Goal: Task Accomplishment & Management: Manage account settings

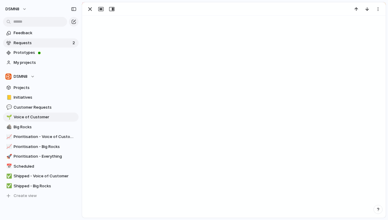
click at [49, 41] on span "Requests" at bounding box center [42, 43] width 57 height 6
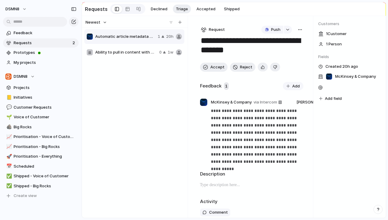
click at [127, 53] on span "Ability to pull in content with multiple links on LinkedIn" at bounding box center [126, 52] width 62 height 6
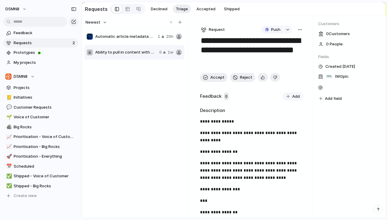
click at [127, 43] on div "Automatic article metadata extraction 1 20h" at bounding box center [134, 36] width 100 height 14
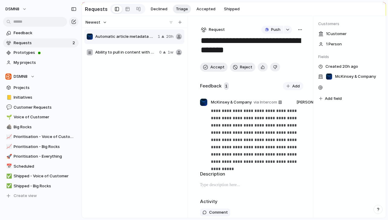
scroll to position [12, 0]
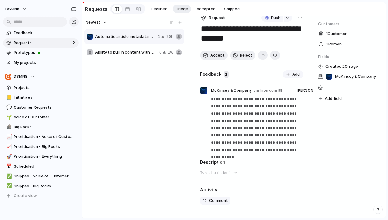
click at [116, 52] on span "Ability to pull in content with multiple links on LinkedIn" at bounding box center [126, 52] width 62 height 6
type textarea "**********"
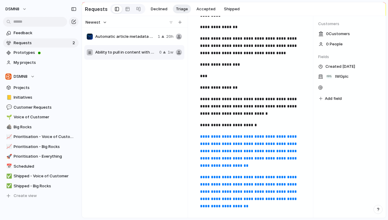
scroll to position [183, 0]
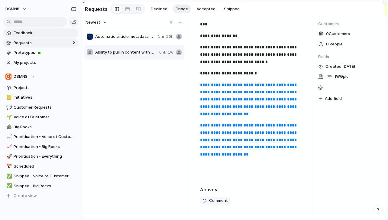
click at [42, 33] on span "Feedback" at bounding box center [45, 33] width 63 height 6
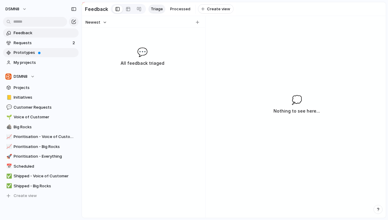
click at [40, 52] on span "Prototypes" at bounding box center [45, 53] width 63 height 6
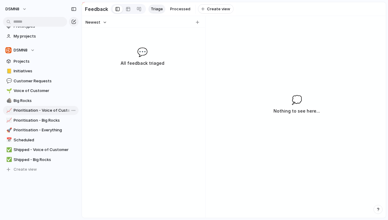
scroll to position [29, 0]
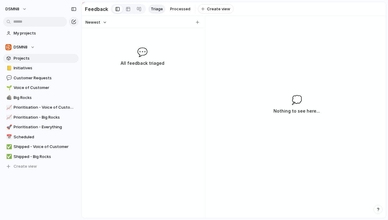
click at [35, 55] on link "Projects" at bounding box center [41, 58] width 76 height 9
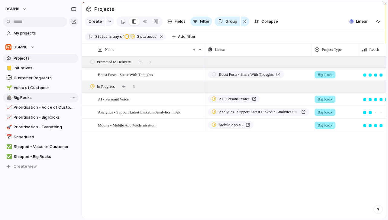
click at [36, 95] on span "Big Rocks" at bounding box center [45, 98] width 63 height 6
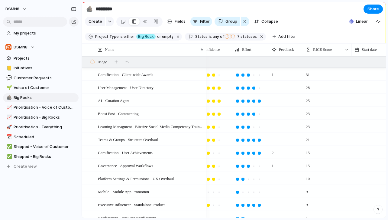
click at [283, 74] on div "1" at bounding box center [286, 72] width 34 height 9
click at [152, 73] on span "Gamification - Client-wide Awards" at bounding box center [125, 74] width 55 height 7
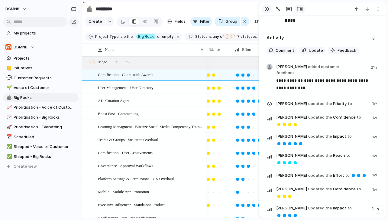
click at [266, 9] on div "button" at bounding box center [267, 9] width 5 height 5
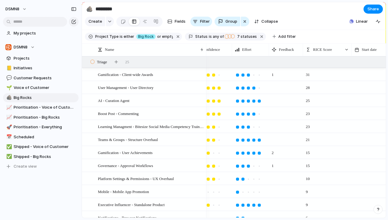
click at [272, 154] on span "2" at bounding box center [272, 150] width 7 height 9
click at [178, 152] on div "Gamification - User Achievements" at bounding box center [151, 152] width 106 height 12
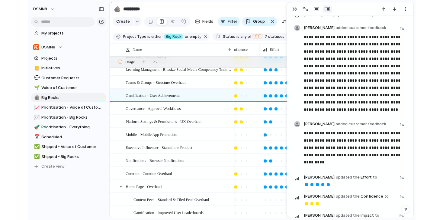
scroll to position [1061, 0]
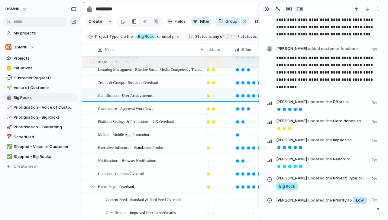
click at [266, 11] on div "button" at bounding box center [267, 9] width 5 height 5
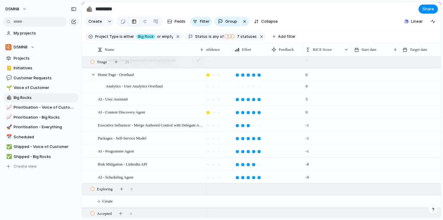
scroll to position [221, 0]
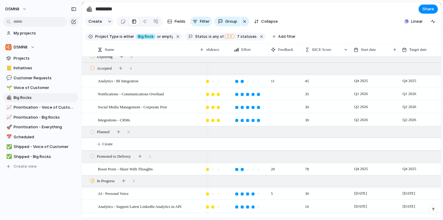
click at [282, 81] on div "11" at bounding box center [286, 79] width 34 height 9
click at [276, 80] on span "11" at bounding box center [273, 79] width 9 height 9
click at [157, 85] on div "Analytics - BI Integration" at bounding box center [151, 81] width 106 height 12
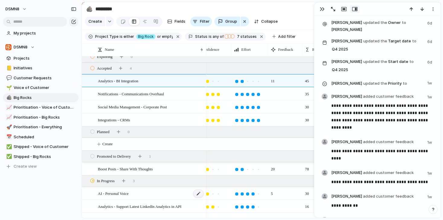
click at [198, 194] on div at bounding box center [198, 193] width 10 height 8
click at [270, 190] on span "5" at bounding box center [272, 191] width 7 height 9
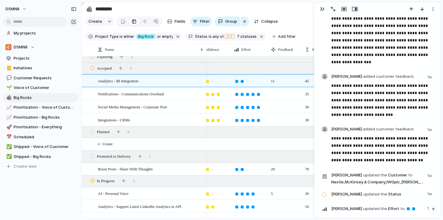
scroll to position [1917, 0]
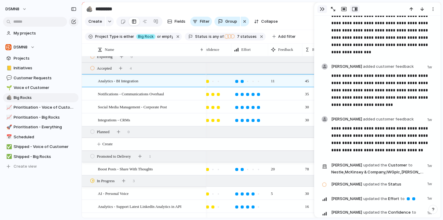
click at [321, 8] on div "button" at bounding box center [322, 9] width 5 height 5
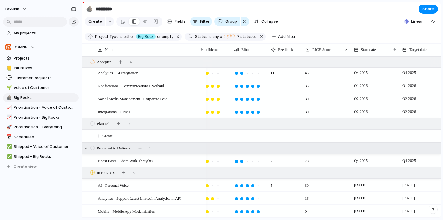
scroll to position [0, 240]
click at [197, 182] on div at bounding box center [198, 185] width 10 height 8
click at [268, 186] on span "5" at bounding box center [271, 183] width 7 height 9
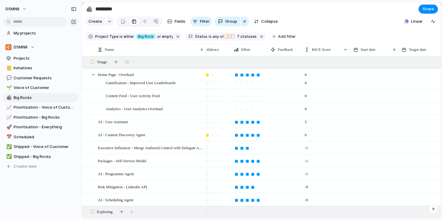
scroll to position [232, 0]
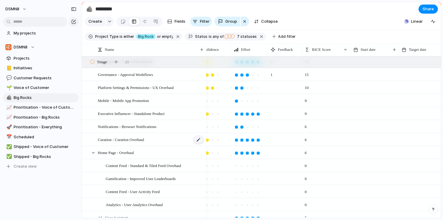
click at [199, 137] on div at bounding box center [198, 140] width 10 height 8
click at [89, 139] on div at bounding box center [87, 141] width 11 height 16
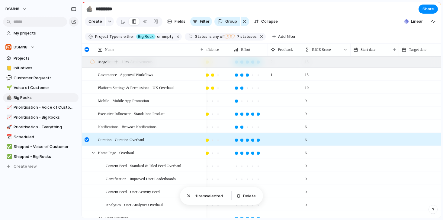
click at [89, 139] on div at bounding box center [87, 139] width 5 height 5
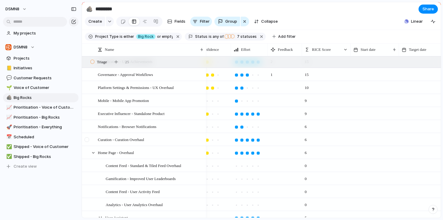
click at [96, 137] on div at bounding box center [90, 139] width 16 height 12
click at [110, 142] on span "Curation - Curation Overhaul" at bounding box center [121, 139] width 46 height 7
